Goal: Task Accomplishment & Management: Manage account settings

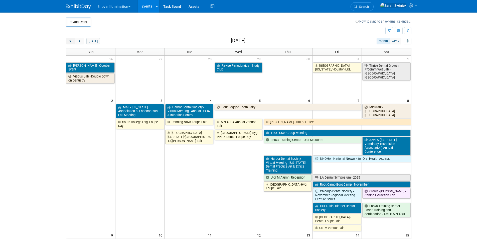
click at [68, 42] on button "prev" at bounding box center [70, 41] width 9 height 7
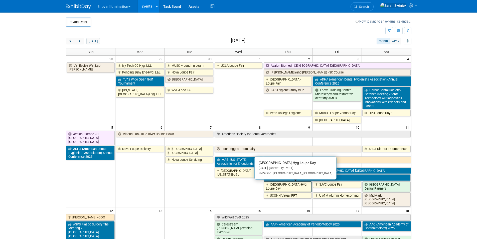
click at [299, 186] on link "[GEOGRAPHIC_DATA]-Hyg Loupe Day" at bounding box center [288, 186] width 48 height 10
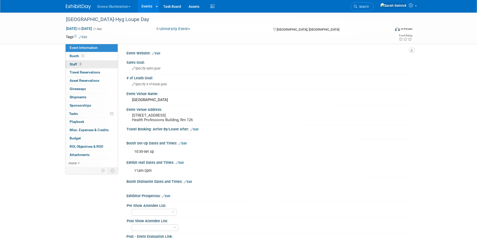
click at [81, 65] on span "2" at bounding box center [80, 64] width 4 height 4
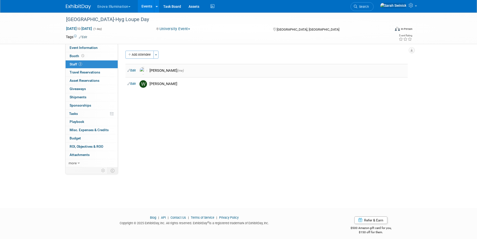
click at [132, 69] on link "Edit" at bounding box center [132, 71] width 8 height 4
select select "cda50d9b-252f-49c6-89d1-364683384fd2"
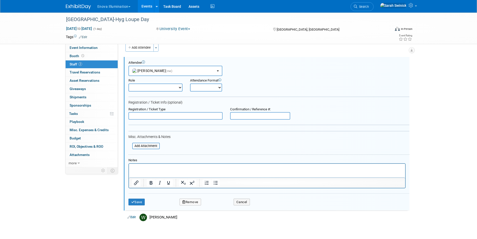
click at [190, 203] on button "Remove" at bounding box center [191, 201] width 22 height 7
click at [221, 207] on link "Yes" at bounding box center [217, 206] width 15 height 8
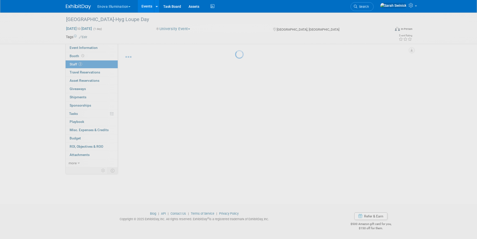
scroll to position [4, 0]
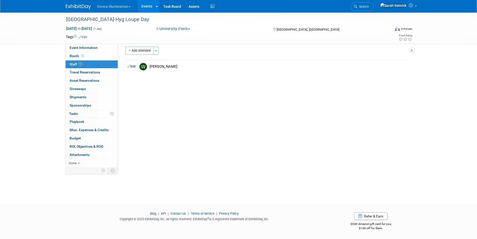
click at [83, 10] on div "Enova Illumination Choose Workspace: enova Enova Illumination Enova Illuminatio…" at bounding box center [239, 6] width 346 height 13
click at [82, 7] on img at bounding box center [78, 6] width 25 height 5
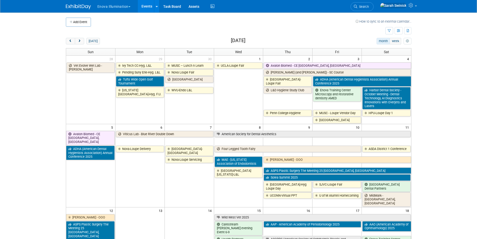
drag, startPoint x: 68, startPoint y: 43, endPoint x: 71, endPoint y: 48, distance: 5.6
click at [68, 43] on button "prev" at bounding box center [70, 41] width 9 height 7
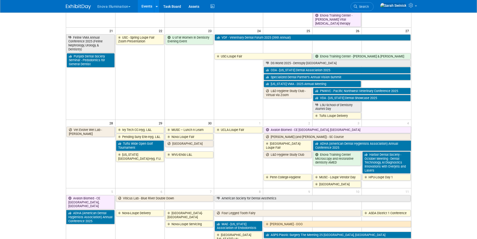
scroll to position [401, 0]
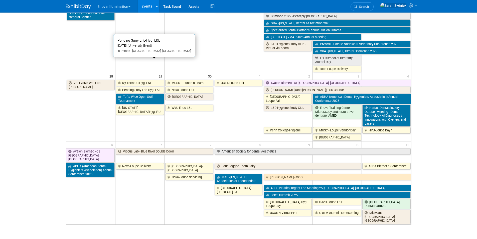
click at [151, 87] on link "Pending Suny Erie-Hyg. L&L" at bounding box center [140, 90] width 48 height 7
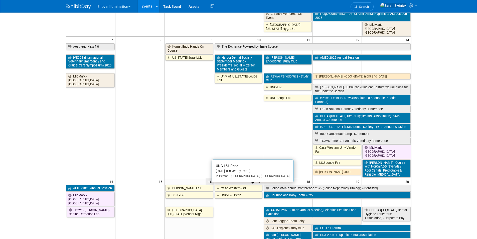
scroll to position [0, 0]
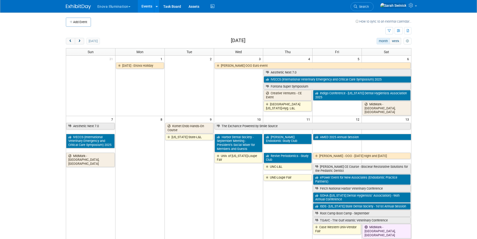
click at [78, 43] on button "next" at bounding box center [79, 41] width 9 height 7
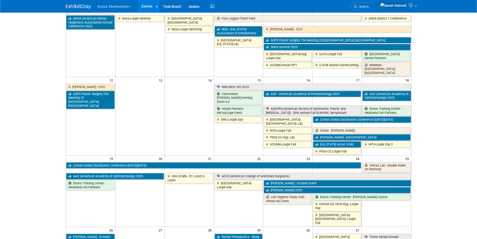
scroll to position [175, 0]
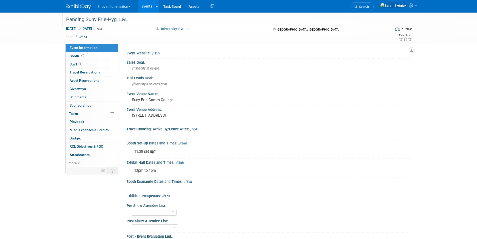
click at [91, 19] on div "Pending Suny Erie-Hyg. L&L" at bounding box center [223, 19] width 319 height 9
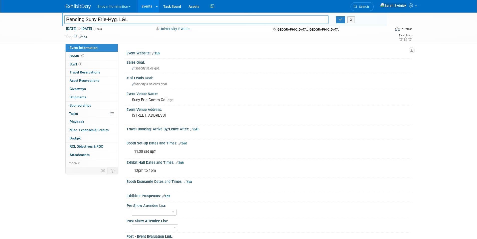
drag, startPoint x: 86, startPoint y: 20, endPoint x: 24, endPoint y: 11, distance: 63.5
click at [24, 11] on body "Enova Illumination Choose Workspace: enova Enova Illumination Enova Illuminatio…" at bounding box center [238, 119] width 477 height 239
type input "Suny Erie-Hyg. L&L"
click at [92, 29] on span "Sep 29, 2025 to Sep 29, 2025" at bounding box center [79, 28] width 26 height 5
type input "[DATE]"
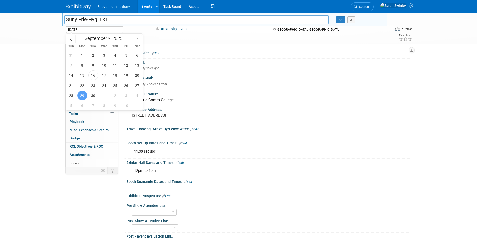
click at [112, 41] on div "January February March April May June July August September October November De…" at bounding box center [104, 38] width 58 height 9
click at [109, 38] on select "January February March April May June July August September October November De…" at bounding box center [96, 38] width 29 height 6
select select "9"
click at [82, 35] on select "January February March April May June July August September October November De…" at bounding box center [96, 38] width 29 height 6
click at [103, 62] on span "8" at bounding box center [104, 65] width 10 height 10
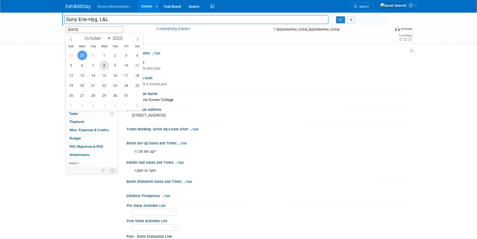
type input "Oct 8, 2025"
click at [30, 84] on div "Pending Suny Erie-Hyg. L&L Suny Erie-Hyg. L&L X Sep 29, 2025 to Sep 29, 2025 (1…" at bounding box center [238, 147] width 477 height 269
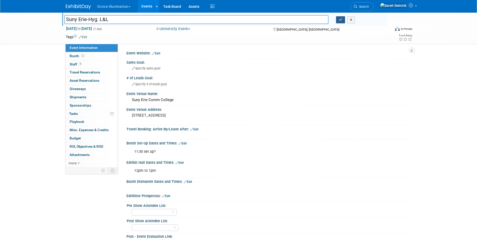
click at [338, 19] on button "button" at bounding box center [340, 19] width 9 height 7
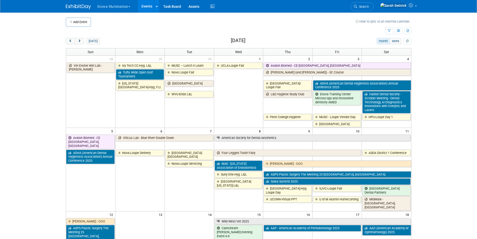
click at [78, 20] on button "Add Event" at bounding box center [78, 22] width 25 height 9
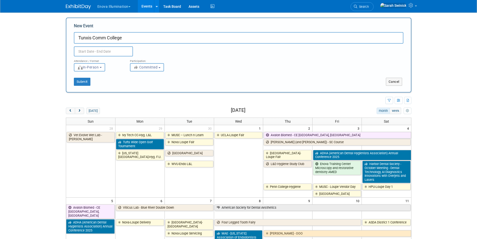
type input "Tunxis Comm College"
click at [84, 53] on input "text" at bounding box center [103, 51] width 59 height 10
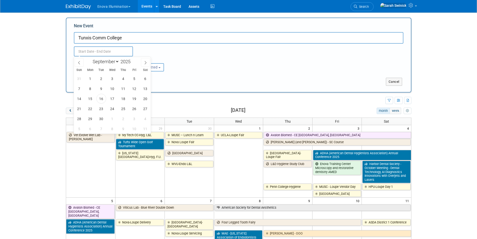
click at [103, 64] on select "January February March April May June July August September October November De…" at bounding box center [104, 61] width 29 height 6
select select "9"
click at [90, 58] on select "January February March April May June July August September October November De…" at bounding box center [104, 61] width 29 height 6
click at [100, 119] on span "28" at bounding box center [101, 119] width 10 height 10
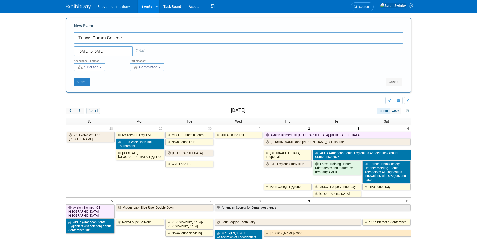
click at [134, 69] on span "Committed" at bounding box center [146, 67] width 24 height 4
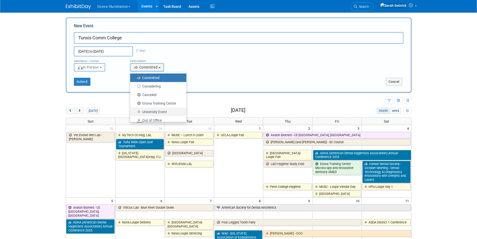
click at [144, 111] on label "University Event" at bounding box center [157, 111] width 49 height 7
click at [113, 53] on input "Oct 28, 2025 to Oct 28, 2025" at bounding box center [103, 51] width 59 height 10
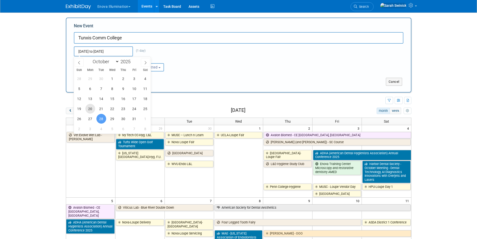
click at [89, 109] on span "20" at bounding box center [90, 109] width 10 height 10
type input "[DATE] to [DATE]"
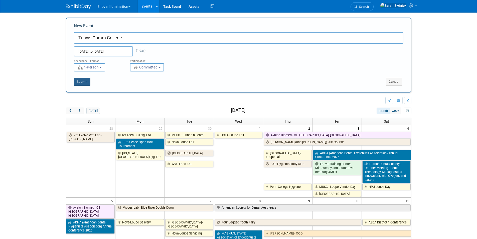
drag, startPoint x: 80, startPoint y: 78, endPoint x: 81, endPoint y: 81, distance: 3.3
click at [80, 78] on button "Submit" at bounding box center [82, 82] width 17 height 8
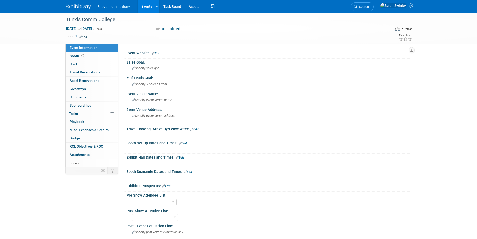
click at [171, 27] on button "Committed" at bounding box center [169, 28] width 30 height 5
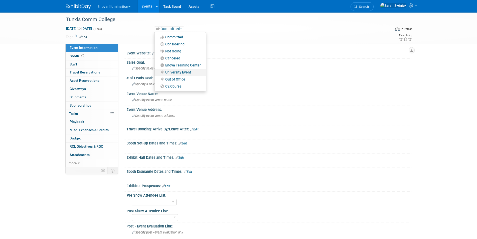
click at [171, 69] on link "University Event" at bounding box center [180, 72] width 51 height 7
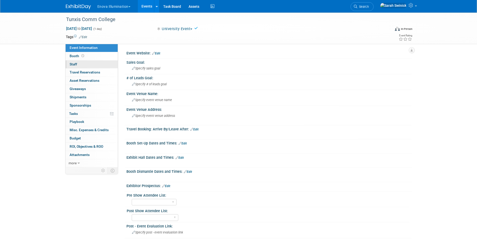
drag, startPoint x: 104, startPoint y: 61, endPoint x: 116, endPoint y: 61, distance: 12.0
click at [104, 62] on link "0 Staff 0" at bounding box center [92, 64] width 52 height 8
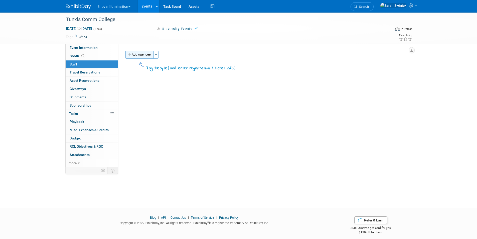
click at [136, 54] on button "Add Attendee" at bounding box center [140, 55] width 28 height 8
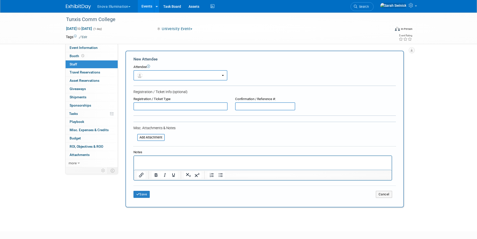
drag, startPoint x: 140, startPoint y: 69, endPoint x: 143, endPoint y: 84, distance: 15.1
click at [140, 70] on div "Attendee <img src="[URL][DOMAIN_NAME]" style="width: 22px; height: 22px; border…" at bounding box center [265, 73] width 263 height 16
click at [144, 79] on button "button" at bounding box center [181, 75] width 94 height 10
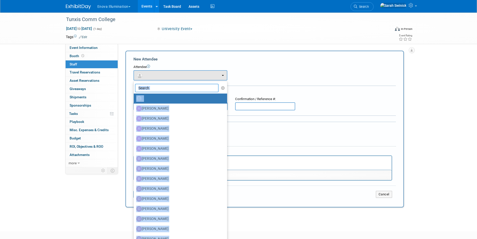
click at [145, 87] on input "text" at bounding box center [177, 88] width 84 height 9
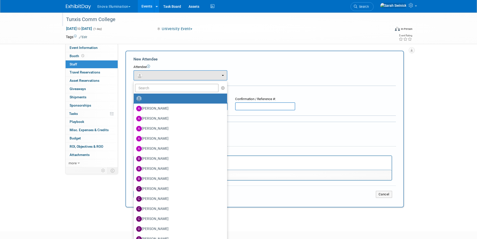
click at [124, 22] on div "Tunxis Comm College" at bounding box center [223, 19] width 319 height 9
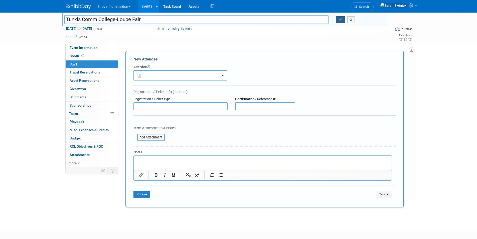
type input "Tunxis Comm College-Loupe Fair"
click at [342, 21] on button "button" at bounding box center [340, 19] width 9 height 7
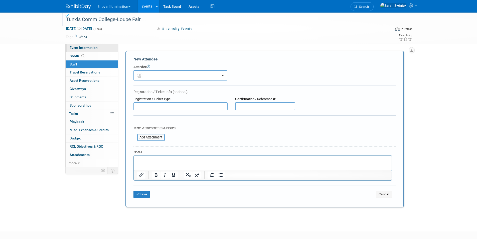
click at [110, 51] on link "Event Information" at bounding box center [92, 48] width 52 height 8
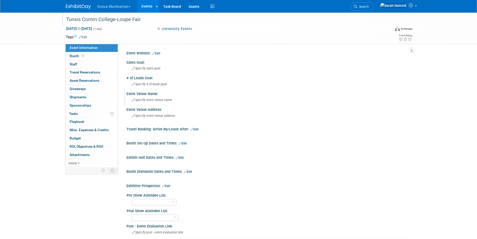
click at [155, 103] on div "Specify event venue name" at bounding box center [269, 100] width 278 height 8
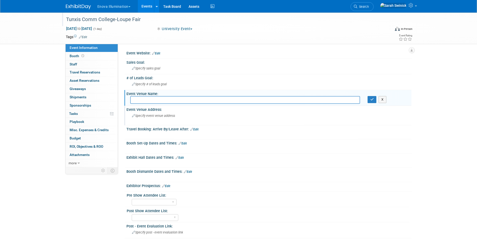
click at [157, 116] on span "Specify event venue address" at bounding box center [153, 116] width 43 height 4
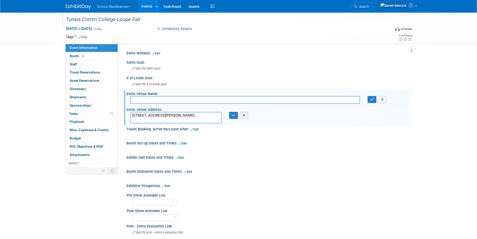
click at [172, 114] on textarea "271 Scott Swamp Road, Farmington, CT" at bounding box center [175, 118] width 91 height 12
type textarea "271 Scott Swamp Road, Farmington, CT"
drag, startPoint x: 233, startPoint y: 114, endPoint x: 193, endPoint y: 101, distance: 41.4
click at [232, 115] on icon "button" at bounding box center [234, 114] width 4 height 3
drag, startPoint x: 175, startPoint y: 95, endPoint x: 173, endPoint y: 98, distance: 3.1
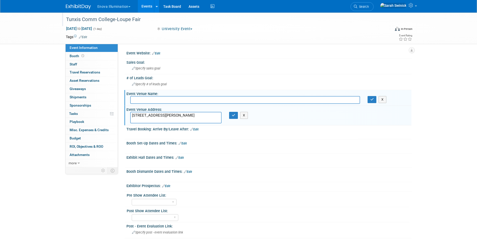
click at [174, 97] on div "Event Venue Name: X" at bounding box center [267, 98] width 287 height 16
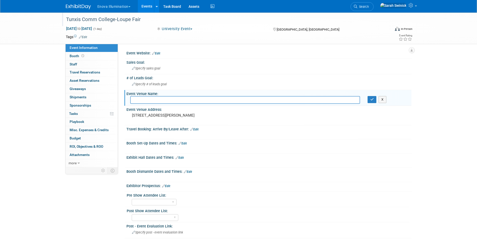
drag, startPoint x: 160, startPoint y: 96, endPoint x: 160, endPoint y: 100, distance: 3.8
click at [160, 99] on input "text" at bounding box center [245, 100] width 230 height 8
paste input "Tunxis Community College"
type input "Tunxis Community College"
click at [371, 100] on icon "button" at bounding box center [373, 99] width 4 height 3
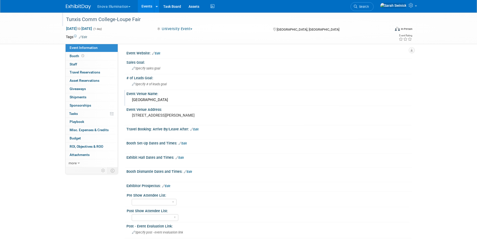
click at [181, 158] on link "Edit" at bounding box center [180, 158] width 8 height 4
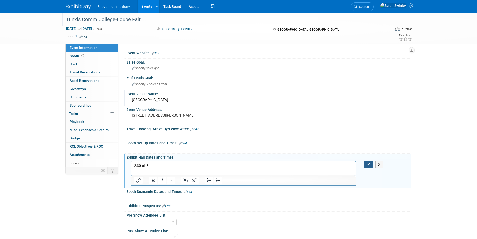
click at [367, 163] on icon "button" at bounding box center [369, 164] width 4 height 4
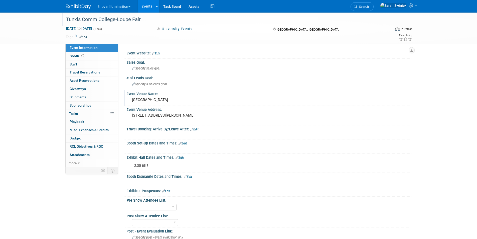
click at [185, 143] on link "Edit" at bounding box center [183, 144] width 8 height 4
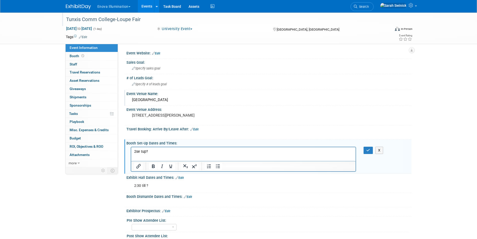
click at [142, 149] on p "2se tup?" at bounding box center [243, 151] width 219 height 5
click at [137, 153] on p "2set up?" at bounding box center [243, 151] width 219 height 5
click at [371, 147] on div "X" at bounding box center [268, 146] width 279 height 3
drag, startPoint x: 367, startPoint y: 144, endPoint x: 367, endPoint y: 147, distance: 3.5
click at [367, 146] on div "Booth Set-Up Dates and Times: Edit X" at bounding box center [267, 156] width 287 height 34
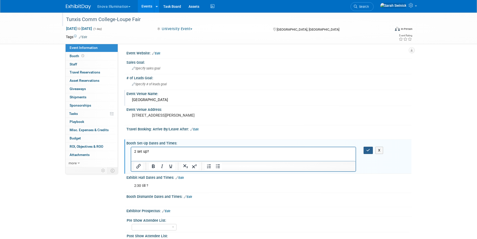
click at [367, 148] on icon "button" at bounding box center [369, 150] width 4 height 4
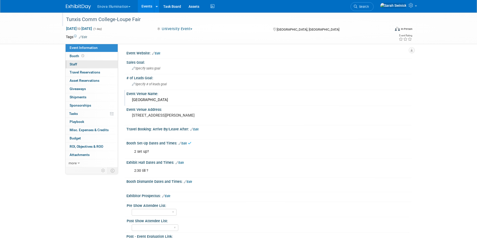
click at [105, 66] on link "0 Staff 0" at bounding box center [92, 64] width 52 height 8
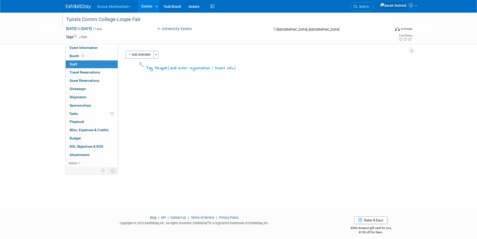
click at [130, 59] on div "Add Attendee Toggle Dropdown Quick -Tag Attendees Apply X (me) select all cancel" at bounding box center [267, 61] width 290 height 21
click at [133, 57] on button "Add Attendee" at bounding box center [140, 55] width 28 height 8
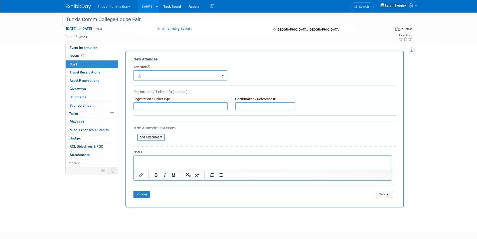
click at [138, 78] on button "button" at bounding box center [181, 75] width 94 height 10
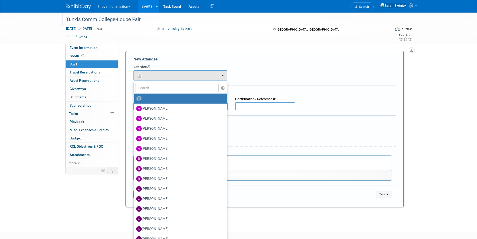
click at [142, 93] on link at bounding box center [180, 98] width 93 height 10
click at [144, 88] on input "text" at bounding box center [177, 88] width 84 height 9
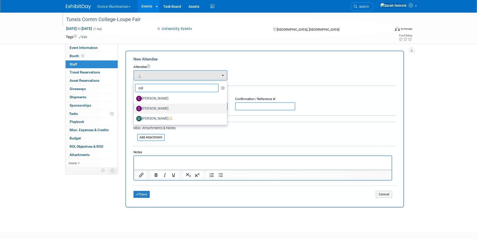
type input "col"
click at [165, 107] on label "Colin Bushell" at bounding box center [179, 108] width 86 height 8
click at [135, 107] on input "Colin Bushell" at bounding box center [132, 107] width 3 height 3
select select "dfb92433-3337-415e-a506-7b7030115af7"
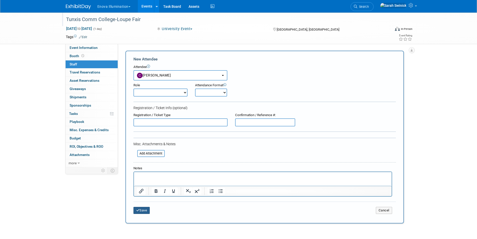
click at [147, 210] on button "Save" at bounding box center [142, 210] width 17 height 7
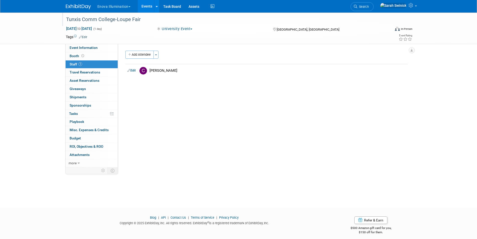
click at [71, 9] on img at bounding box center [78, 6] width 25 height 5
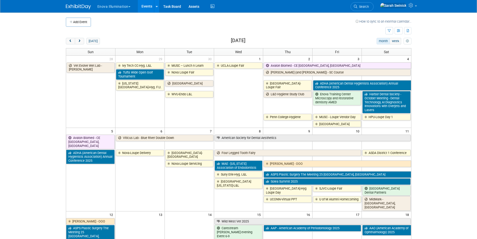
drag, startPoint x: 71, startPoint y: 41, endPoint x: 83, endPoint y: 47, distance: 12.9
click at [71, 41] on span "prev" at bounding box center [71, 41] width 4 height 3
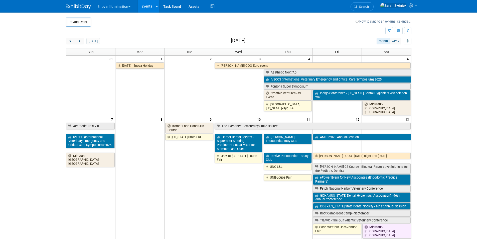
drag, startPoint x: 80, startPoint y: 41, endPoint x: 100, endPoint y: 47, distance: 20.9
click at [81, 42] on button "next" at bounding box center [79, 41] width 9 height 7
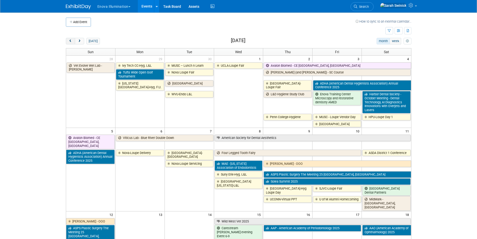
click at [73, 38] on button "prev" at bounding box center [70, 41] width 9 height 7
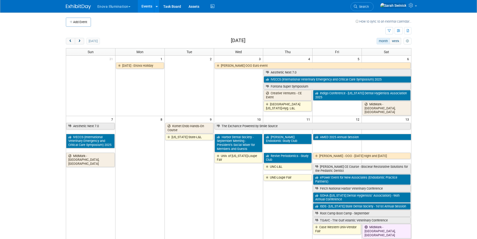
drag, startPoint x: 81, startPoint y: 41, endPoint x: 85, endPoint y: 48, distance: 7.4
click at [81, 42] on span "next" at bounding box center [80, 41] width 4 height 3
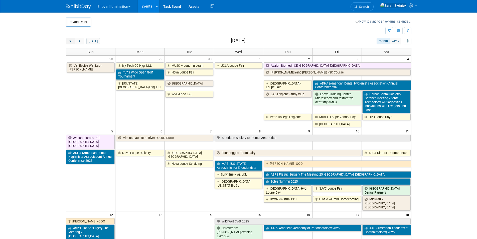
click at [68, 40] on button "prev" at bounding box center [70, 41] width 9 height 7
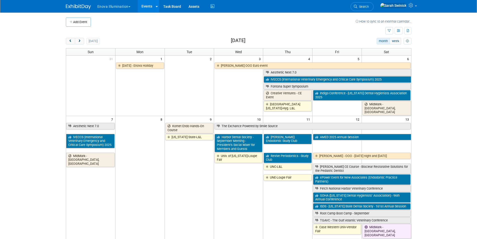
drag, startPoint x: 79, startPoint y: 40, endPoint x: 87, endPoint y: 48, distance: 11.9
click at [79, 40] on span "next" at bounding box center [80, 41] width 4 height 3
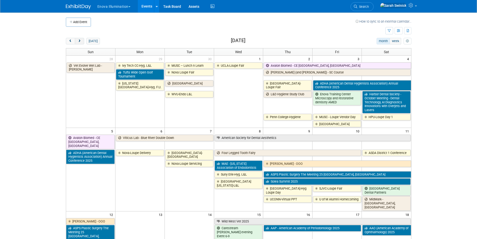
click at [82, 41] on button "next" at bounding box center [79, 41] width 9 height 7
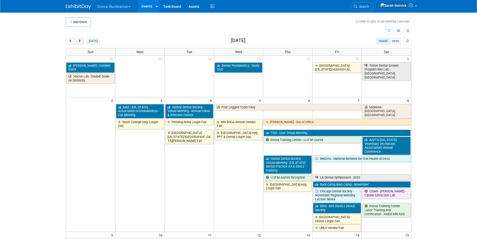
drag, startPoint x: 71, startPoint y: 39, endPoint x: 77, endPoint y: 44, distance: 7.6
click at [71, 39] on button "prev" at bounding box center [70, 41] width 9 height 7
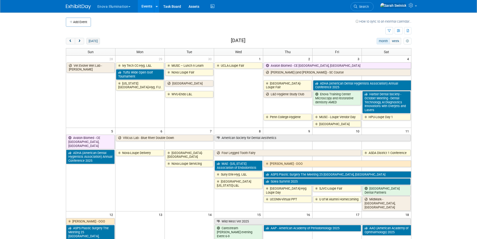
drag, startPoint x: 80, startPoint y: 41, endPoint x: 87, endPoint y: 44, distance: 7.6
click at [80, 41] on span "next" at bounding box center [80, 41] width 4 height 3
